Goal: Task Accomplishment & Management: Use online tool/utility

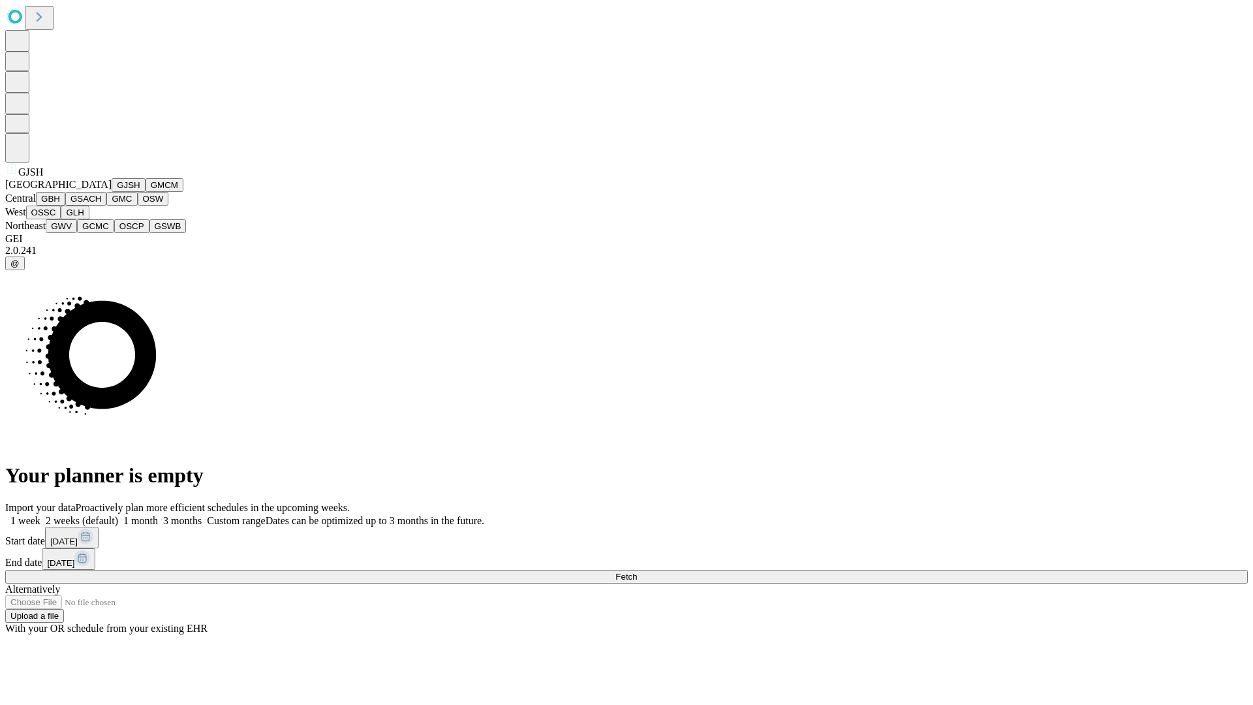
click at [112, 192] on button "GJSH" at bounding box center [129, 185] width 34 height 14
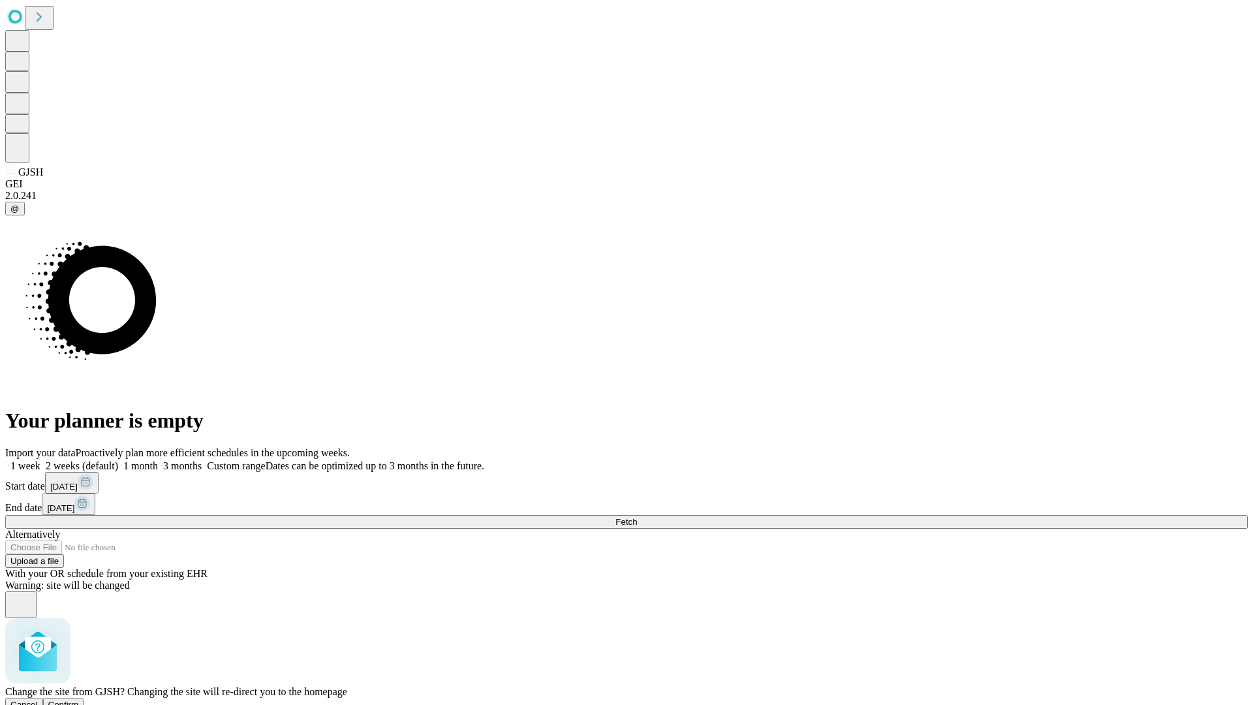
click at [79, 699] on span "Confirm" at bounding box center [63, 704] width 31 height 10
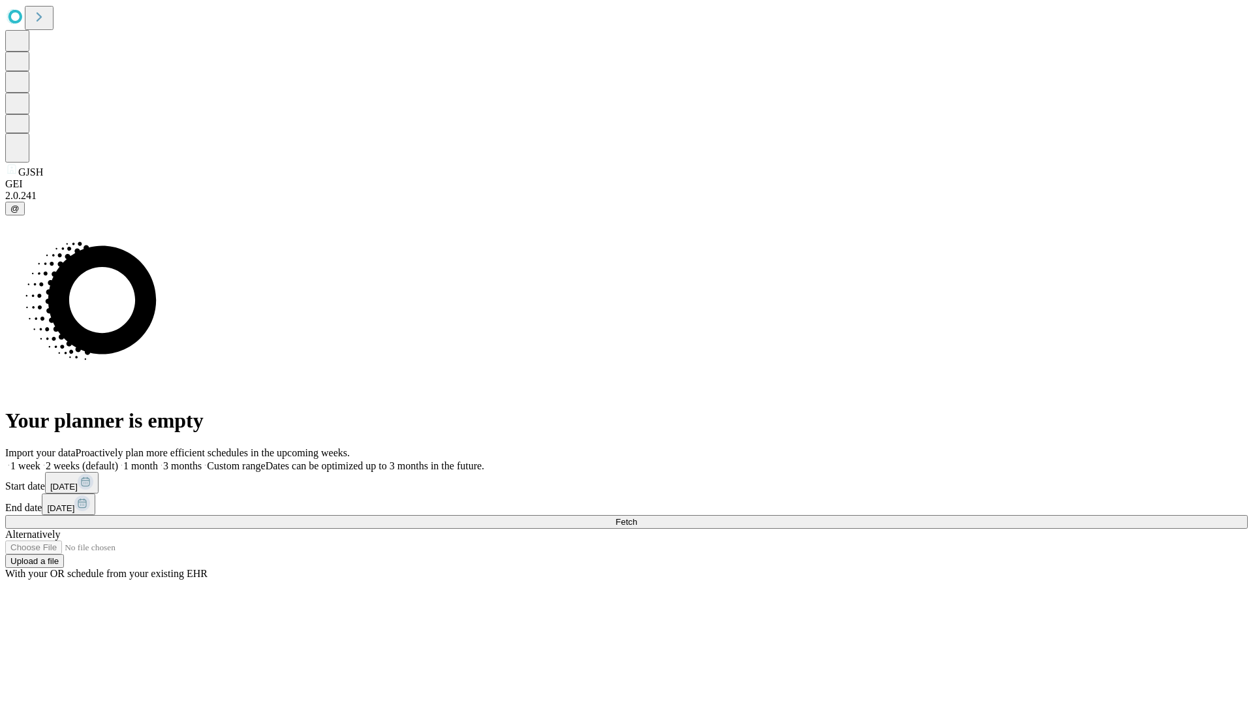
click at [40, 460] on label "1 week" at bounding box center [22, 465] width 35 height 11
click at [637, 517] on span "Fetch" at bounding box center [626, 522] width 22 height 10
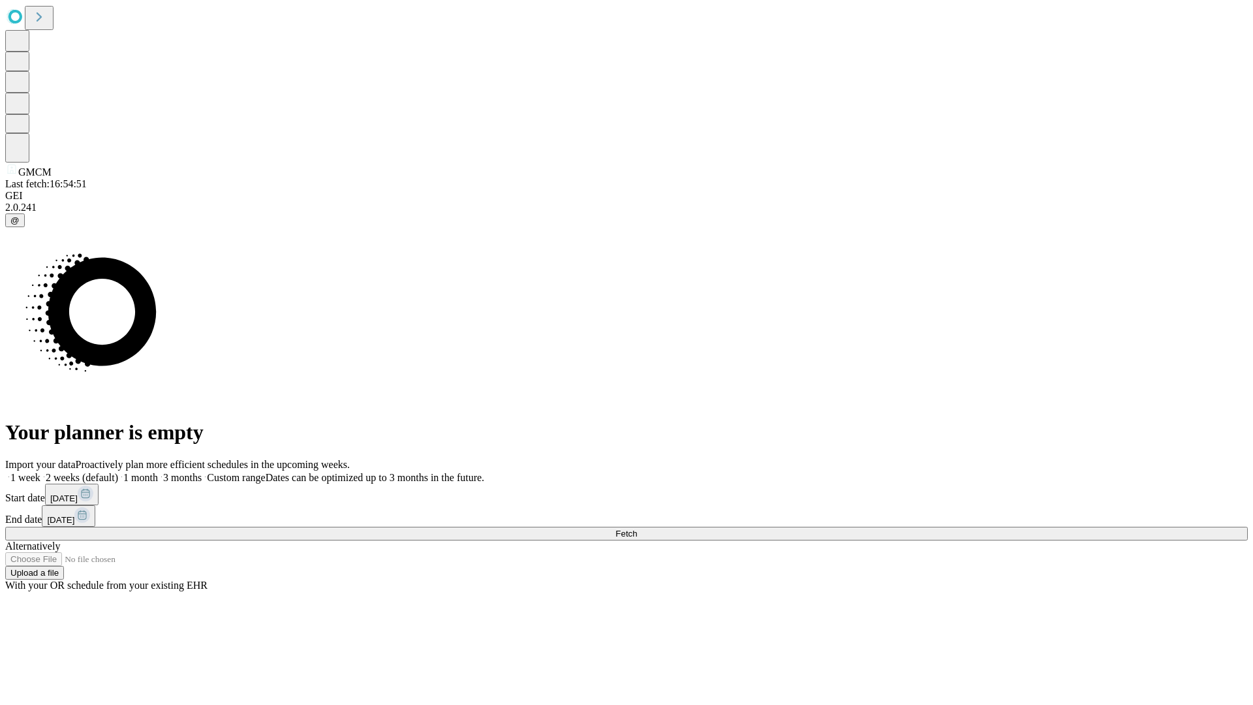
click at [637, 528] on span "Fetch" at bounding box center [626, 533] width 22 height 10
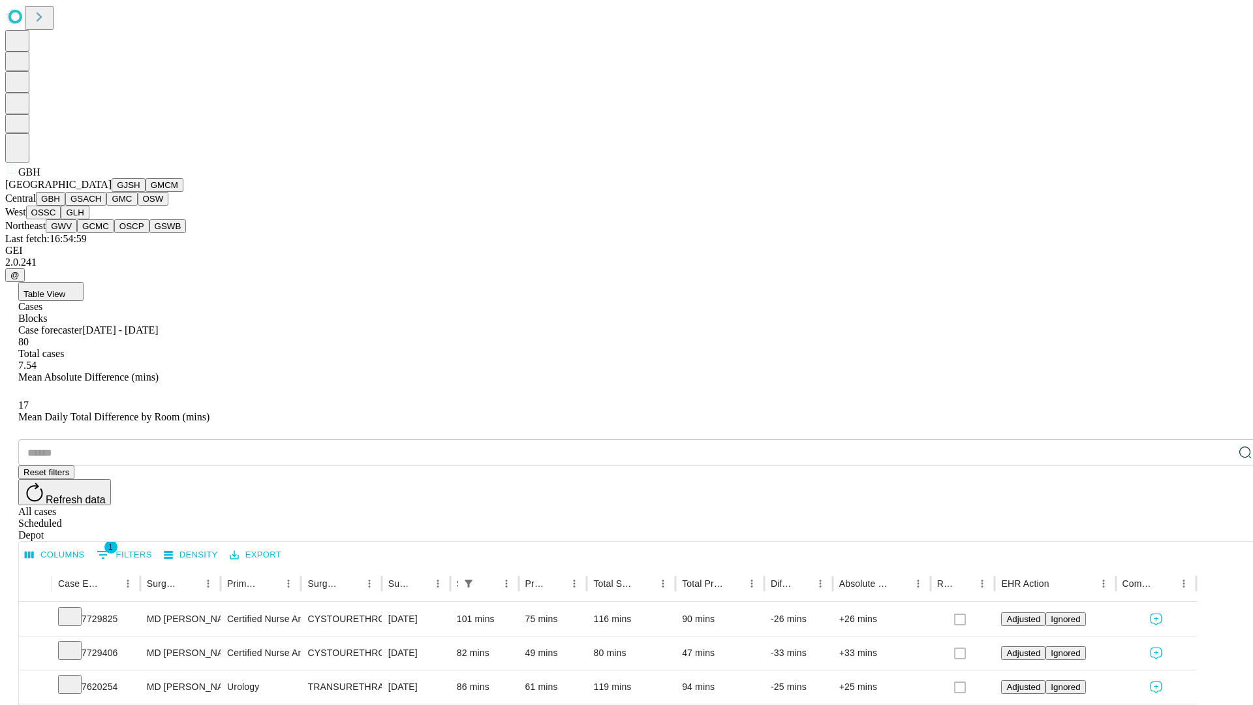
click at [101, 206] on button "GSACH" at bounding box center [85, 199] width 41 height 14
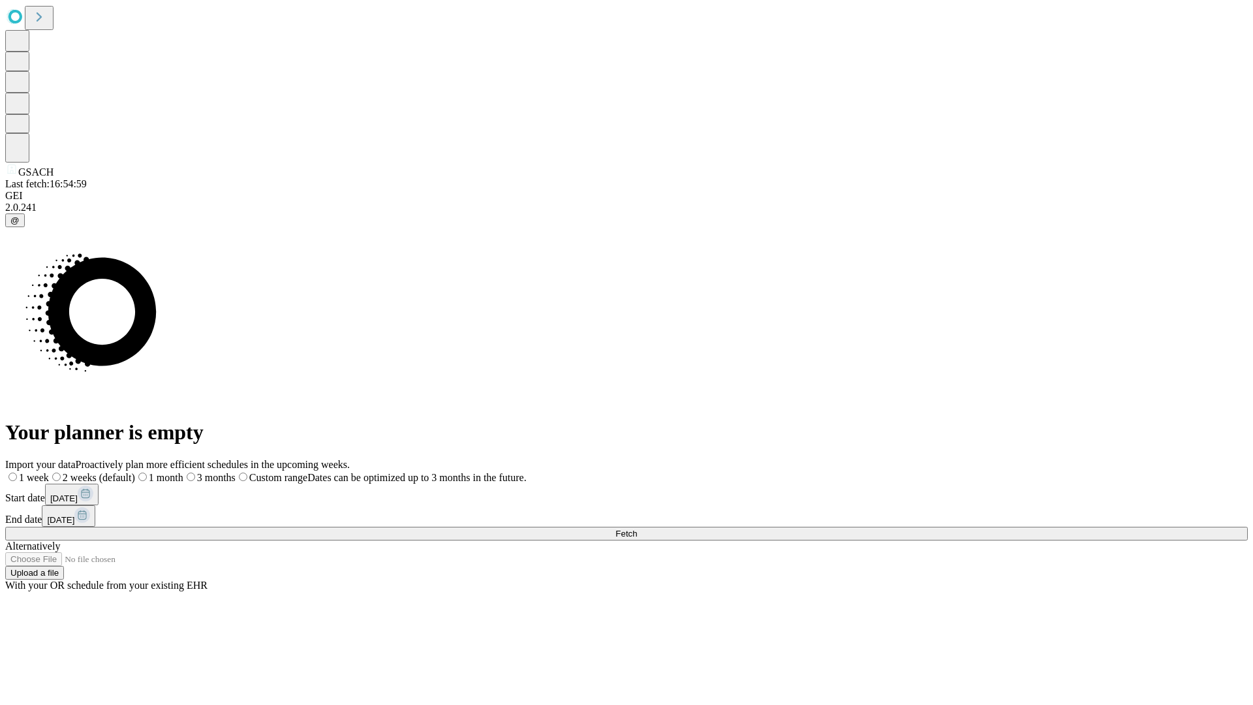
click at [49, 472] on label "1 week" at bounding box center [27, 477] width 44 height 11
click at [637, 528] on span "Fetch" at bounding box center [626, 533] width 22 height 10
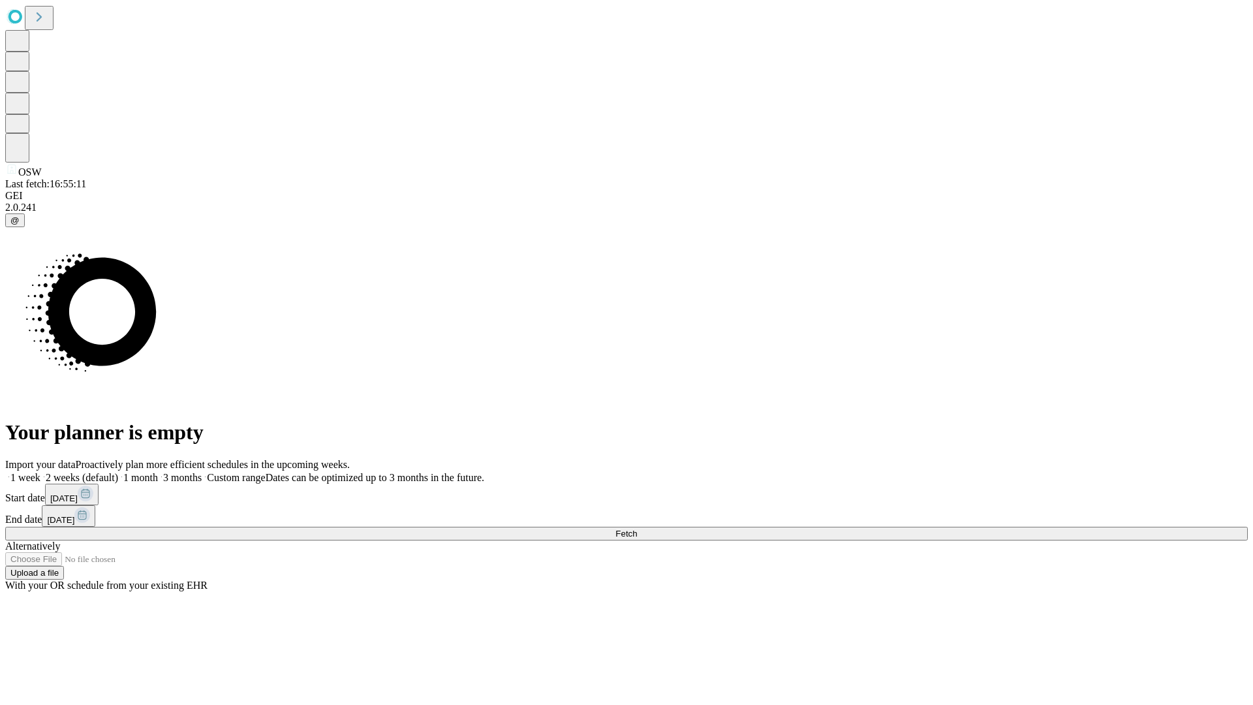
click at [40, 472] on label "1 week" at bounding box center [22, 477] width 35 height 11
click at [637, 528] on span "Fetch" at bounding box center [626, 533] width 22 height 10
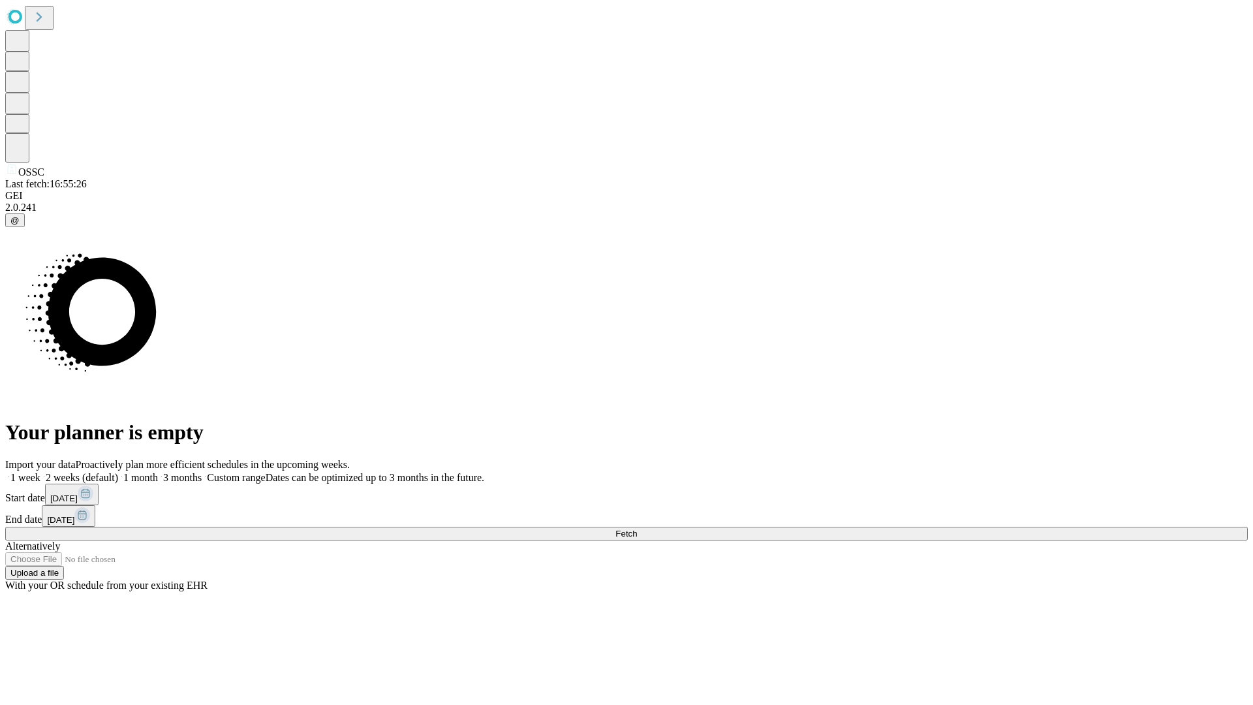
click at [40, 472] on label "1 week" at bounding box center [22, 477] width 35 height 11
click at [637, 528] on span "Fetch" at bounding box center [626, 533] width 22 height 10
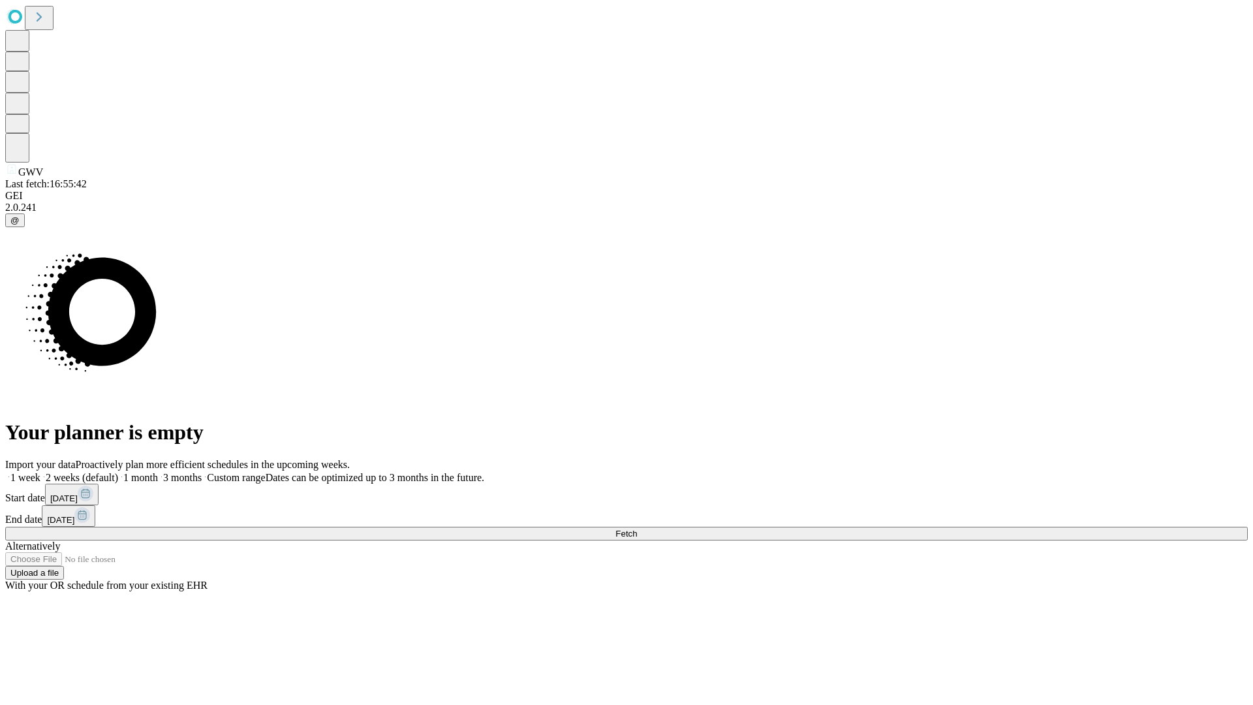
click at [637, 528] on span "Fetch" at bounding box center [626, 533] width 22 height 10
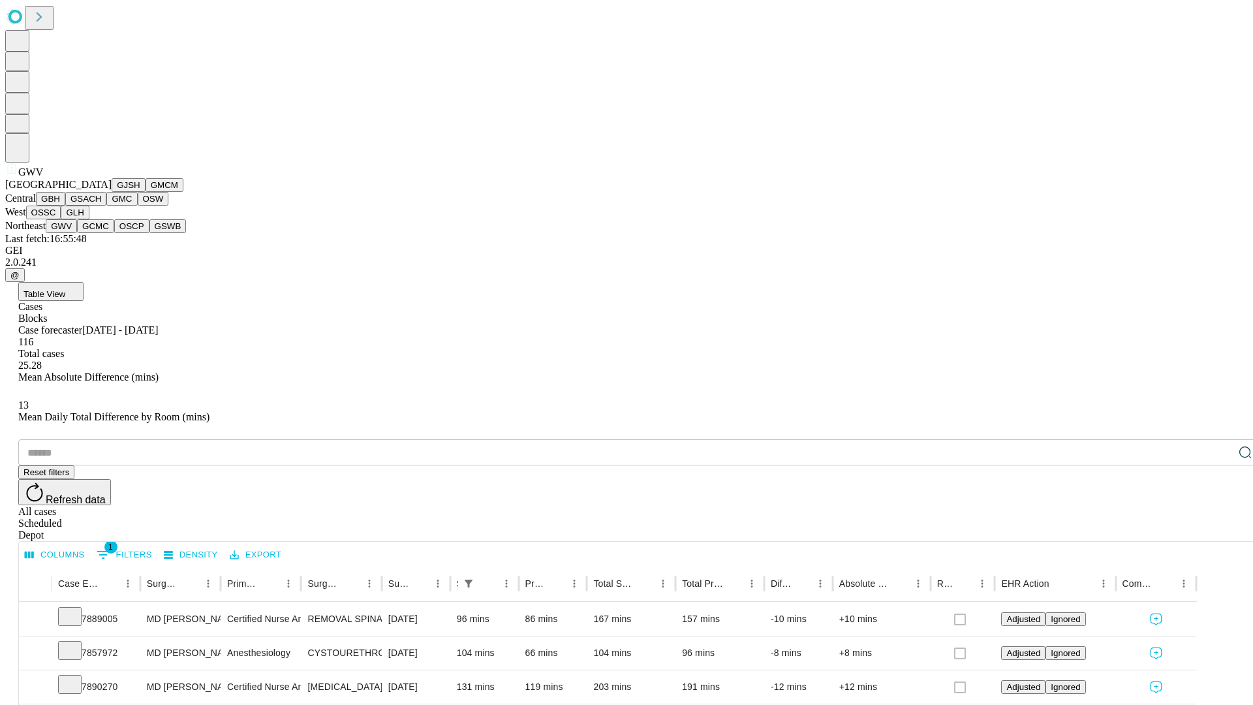
click at [101, 233] on button "GCMC" at bounding box center [95, 226] width 37 height 14
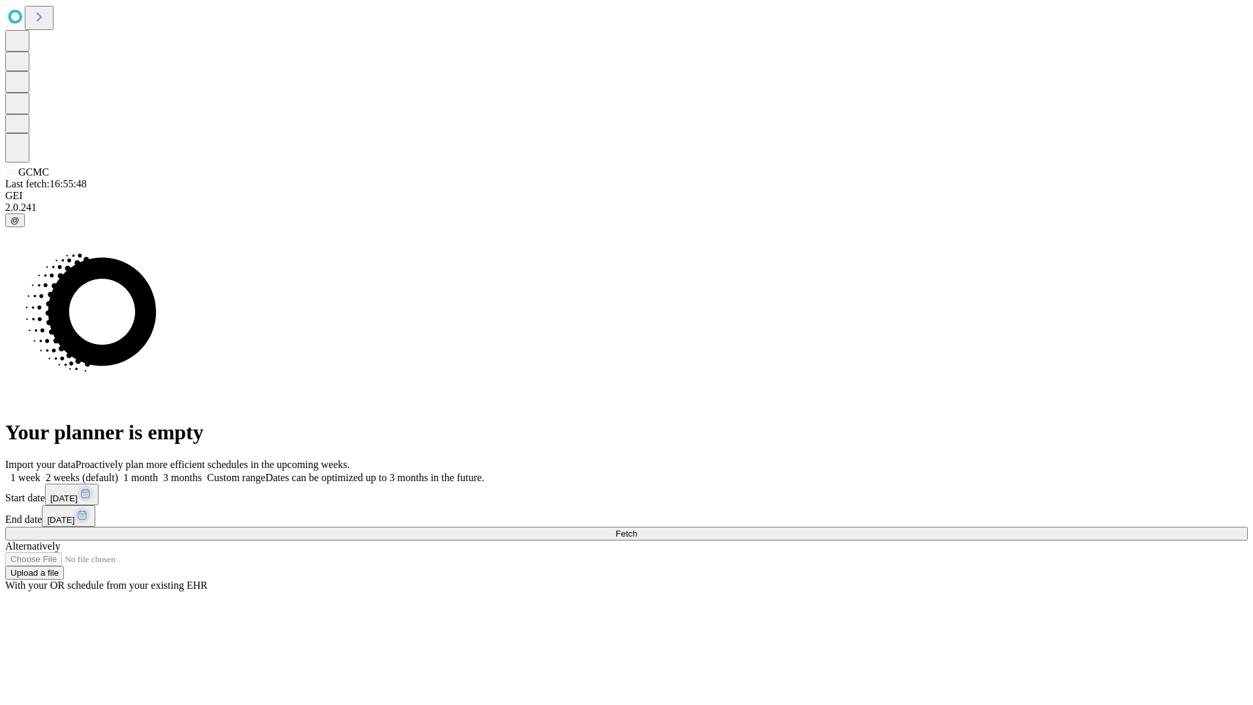
click at [40, 472] on label "1 week" at bounding box center [22, 477] width 35 height 11
click at [637, 528] on span "Fetch" at bounding box center [626, 533] width 22 height 10
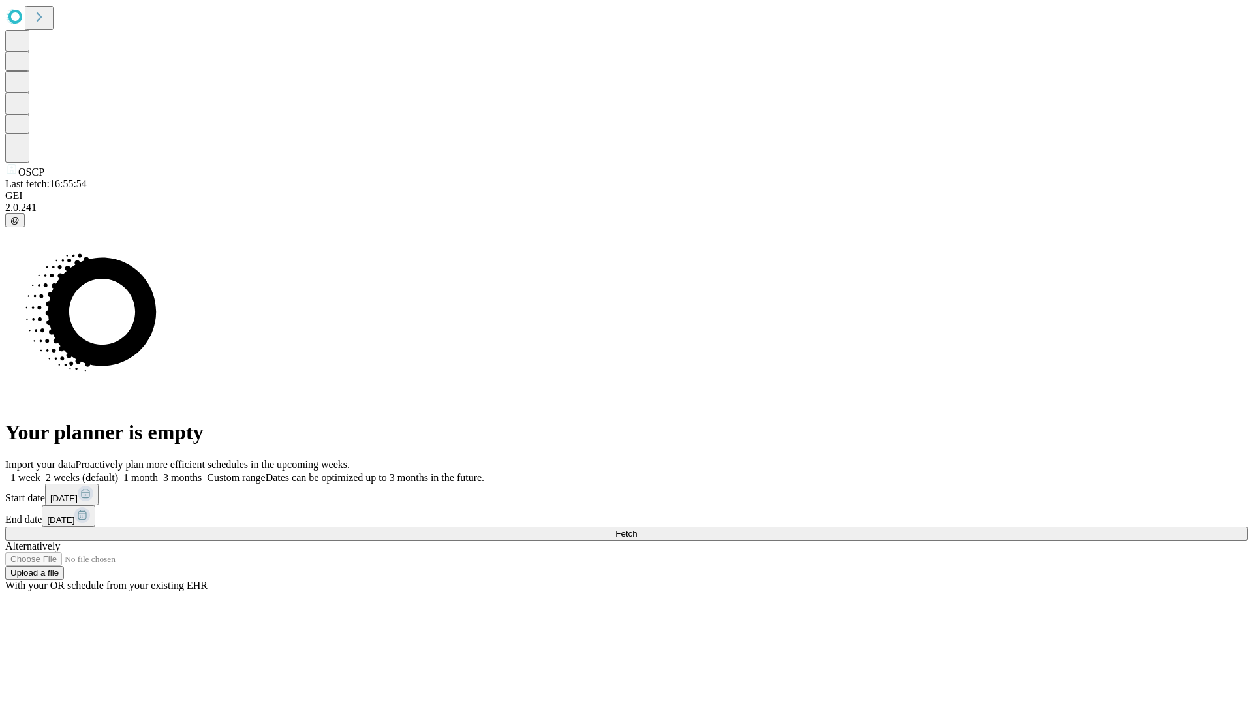
click at [637, 528] on span "Fetch" at bounding box center [626, 533] width 22 height 10
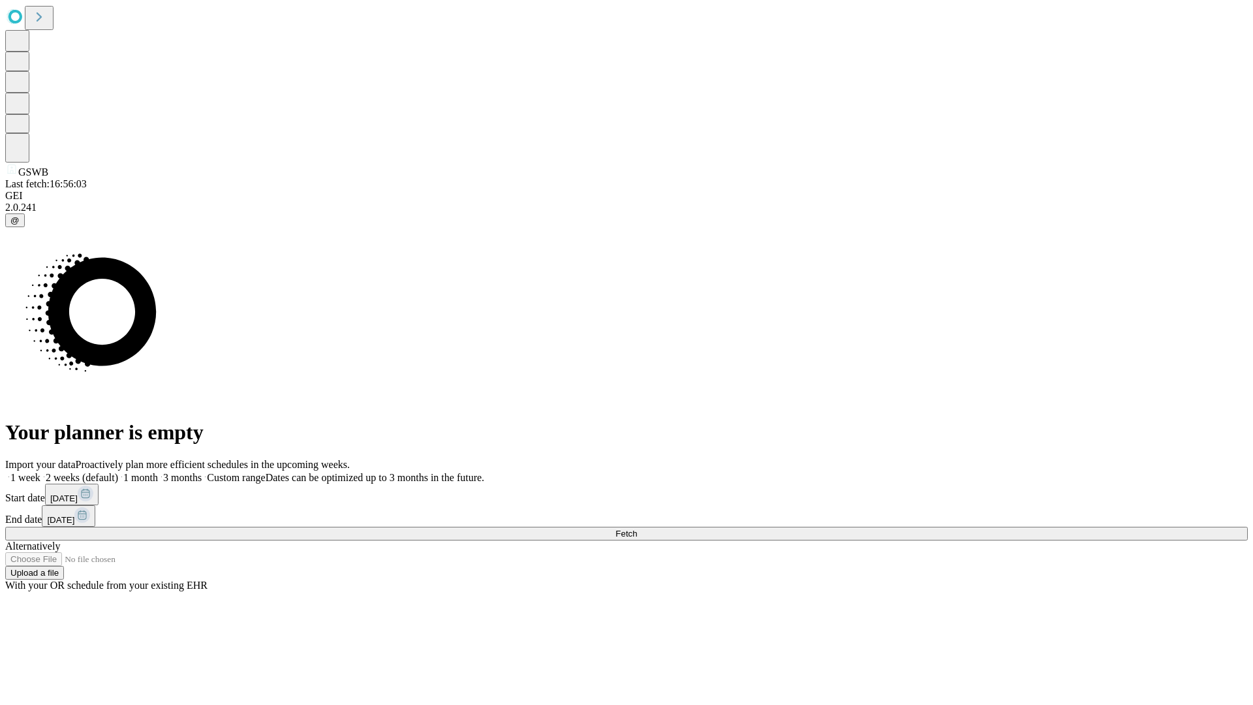
click at [637, 528] on span "Fetch" at bounding box center [626, 533] width 22 height 10
